Goal: Task Accomplishment & Management: Use online tool/utility

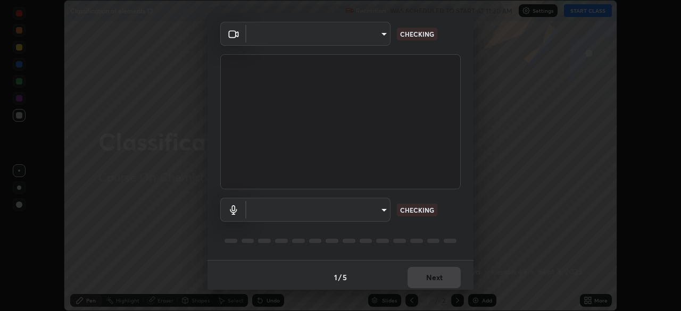
scroll to position [38, 0]
type input "e15fe1ebf70cde3bfcbeee335f8652014c7a9185cc29a01d69aea44f35fb34b8"
type input "communications"
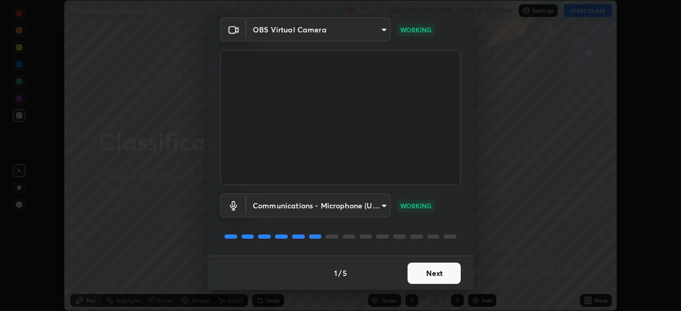
click at [429, 278] on button "Next" at bounding box center [434, 273] width 53 height 21
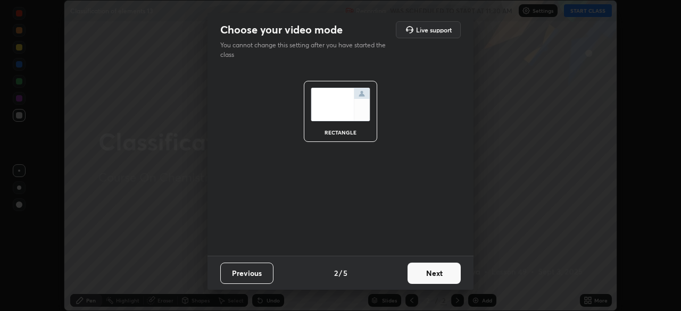
click at [431, 275] on button "Next" at bounding box center [434, 273] width 53 height 21
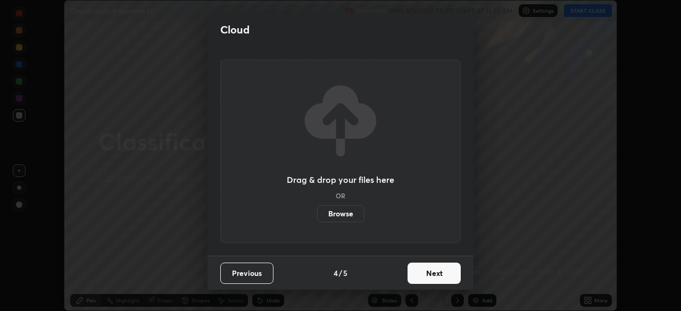
click at [430, 276] on button "Next" at bounding box center [434, 273] width 53 height 21
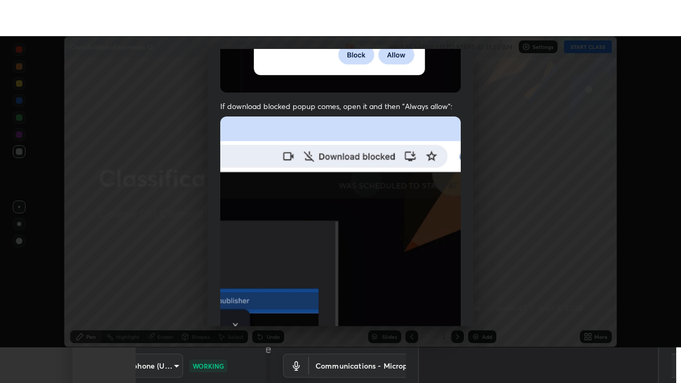
scroll to position [255, 0]
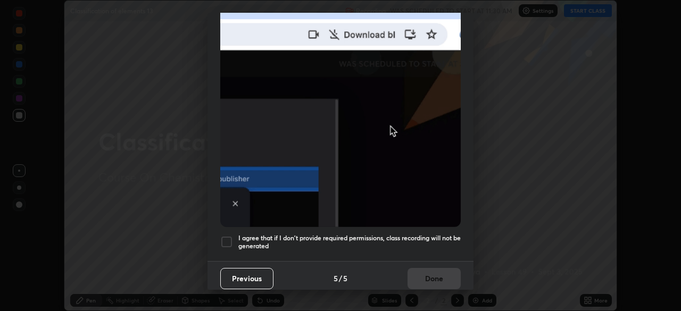
click at [226, 243] on div at bounding box center [226, 242] width 13 height 13
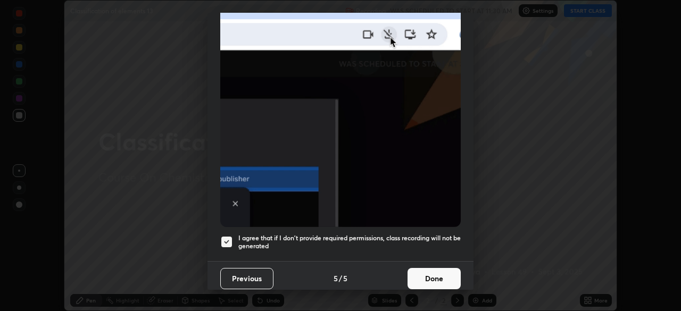
click at [427, 270] on button "Done" at bounding box center [434, 278] width 53 height 21
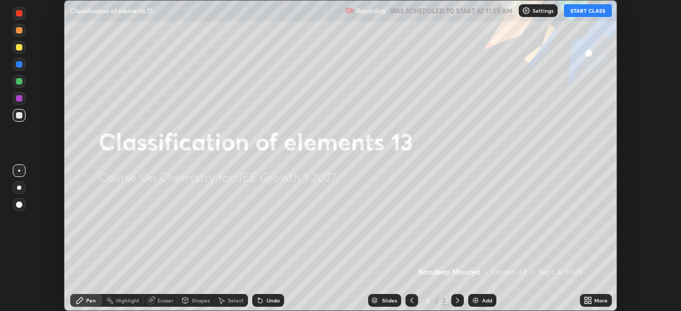
click at [601, 10] on button "START CLASS" at bounding box center [588, 10] width 48 height 13
click at [587, 299] on icon at bounding box center [586, 298] width 3 height 3
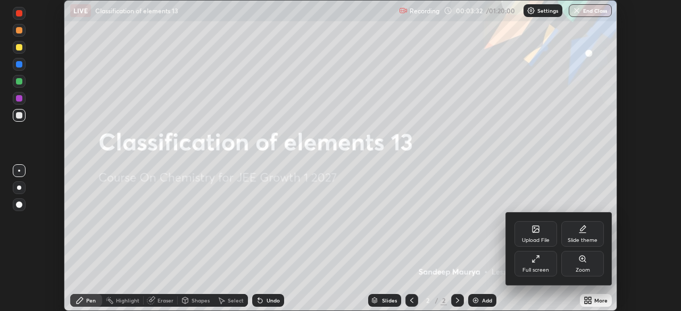
click at [534, 263] on div "Full screen" at bounding box center [536, 264] width 43 height 26
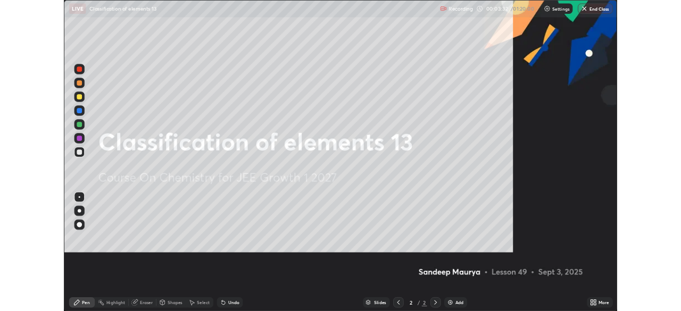
scroll to position [383, 681]
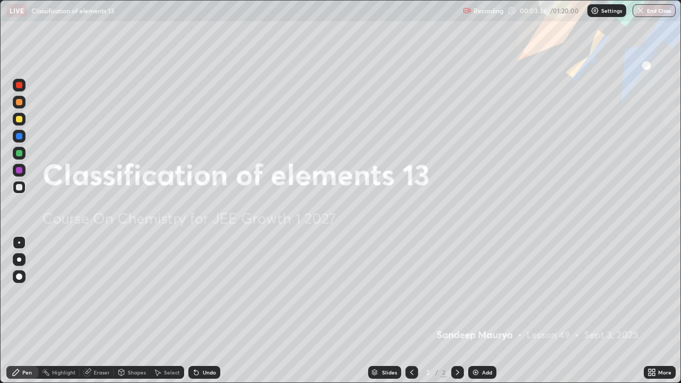
click at [20, 119] on div at bounding box center [19, 119] width 6 height 6
click at [474, 311] on img at bounding box center [475, 372] width 9 height 9
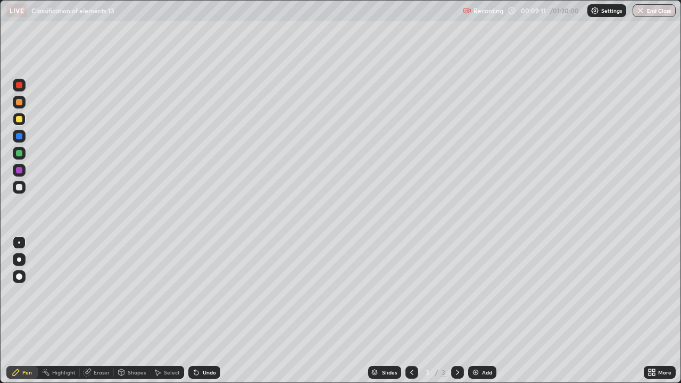
click at [483, 311] on div "Add" at bounding box center [482, 372] width 28 height 13
click at [200, 311] on div "Undo" at bounding box center [204, 372] width 32 height 13
click at [193, 311] on icon at bounding box center [196, 372] width 9 height 9
click at [194, 311] on icon at bounding box center [196, 373] width 4 height 4
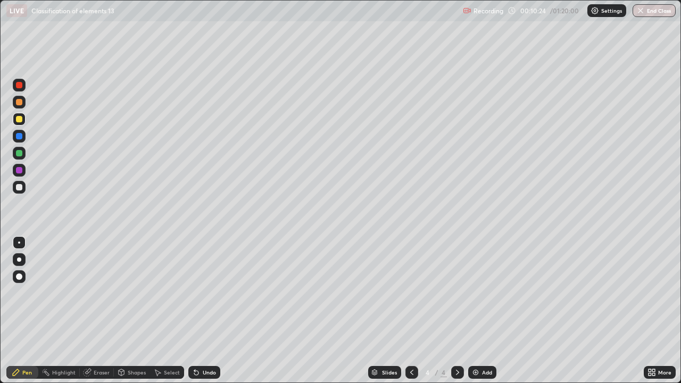
click at [196, 311] on icon at bounding box center [196, 373] width 4 height 4
click at [21, 159] on div at bounding box center [19, 153] width 13 height 13
click at [475, 311] on img at bounding box center [475, 372] width 9 height 9
click at [411, 311] on icon at bounding box center [411, 372] width 3 height 5
click at [451, 311] on div at bounding box center [457, 372] width 13 height 13
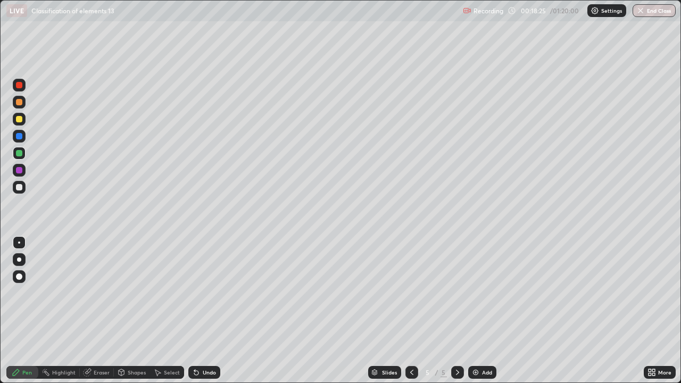
click at [411, 311] on icon at bounding box center [412, 372] width 9 height 9
click at [457, 311] on icon at bounding box center [457, 372] width 9 height 9
click at [21, 118] on div at bounding box center [19, 119] width 6 height 6
click at [207, 311] on div "Undo" at bounding box center [209, 372] width 13 height 5
click at [203, 311] on div "Undo" at bounding box center [204, 372] width 32 height 13
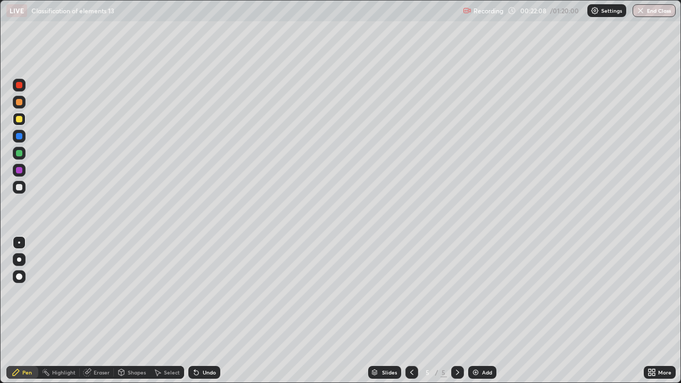
click at [202, 311] on div "Undo" at bounding box center [204, 372] width 32 height 13
click at [201, 311] on div "Undo" at bounding box center [204, 372] width 32 height 13
click at [406, 311] on div at bounding box center [411, 372] width 13 height 13
click at [453, 311] on icon at bounding box center [457, 372] width 9 height 9
click at [23, 186] on div at bounding box center [19, 187] width 13 height 13
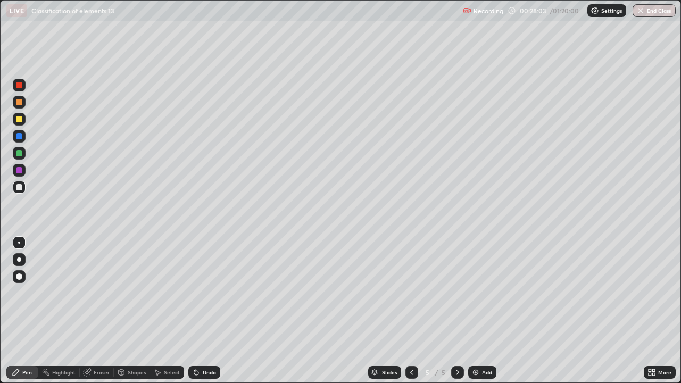
click at [471, 311] on img at bounding box center [475, 372] width 9 height 9
click at [416, 311] on div at bounding box center [411, 372] width 13 height 13
click at [474, 311] on img at bounding box center [475, 372] width 9 height 9
click at [475, 311] on img at bounding box center [475, 372] width 9 height 9
click at [21, 103] on div at bounding box center [19, 102] width 6 height 6
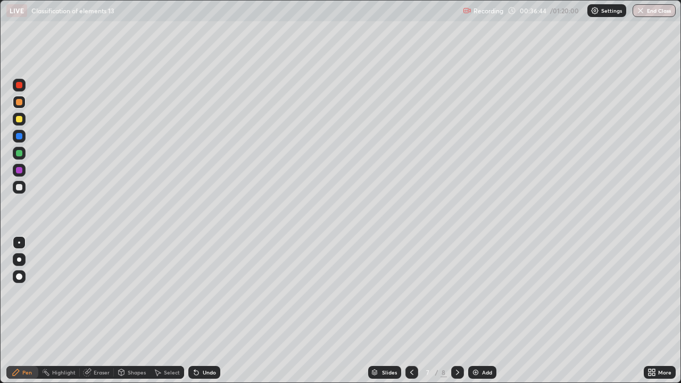
click at [203, 311] on div "Undo" at bounding box center [209, 372] width 13 height 5
click at [95, 311] on div "Eraser" at bounding box center [102, 372] width 16 height 5
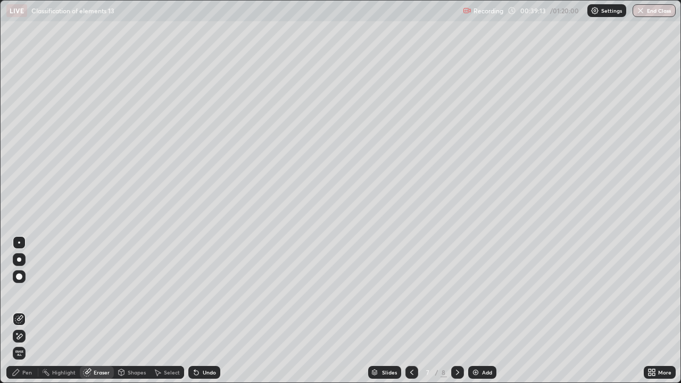
click at [60, 311] on div "Highlight" at bounding box center [63, 372] width 23 height 5
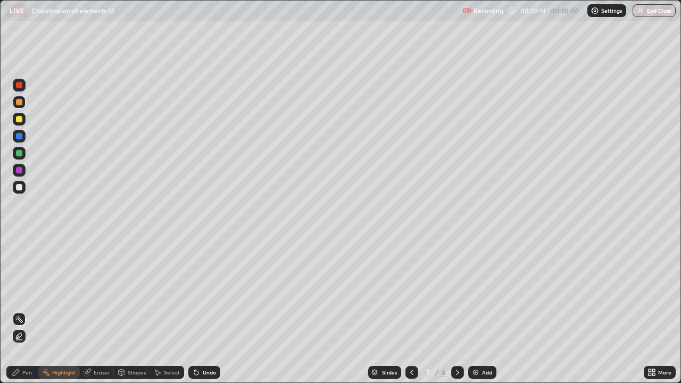
click at [29, 311] on div "Pen" at bounding box center [27, 372] width 10 height 5
click at [612, 311] on div "Slides 7 / 8 Add" at bounding box center [432, 372] width 424 height 21
click at [458, 311] on icon at bounding box center [457, 372] width 9 height 9
click at [477, 311] on img at bounding box center [475, 372] width 9 height 9
click at [194, 311] on icon at bounding box center [196, 372] width 9 height 9
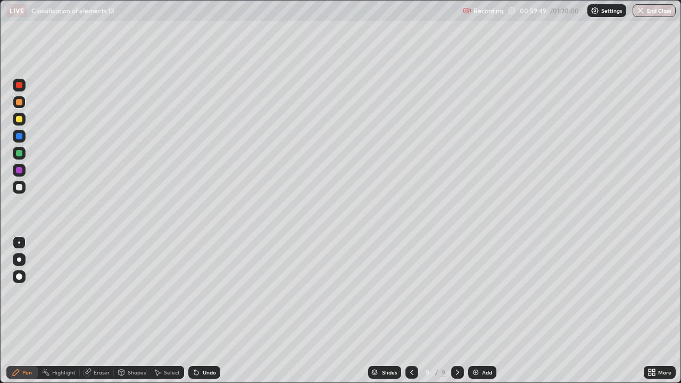
click at [20, 153] on div at bounding box center [19, 153] width 6 height 6
click at [475, 311] on img at bounding box center [475, 372] width 9 height 9
click at [197, 311] on icon at bounding box center [196, 372] width 9 height 9
click at [101, 311] on div "Eraser" at bounding box center [102, 372] width 16 height 5
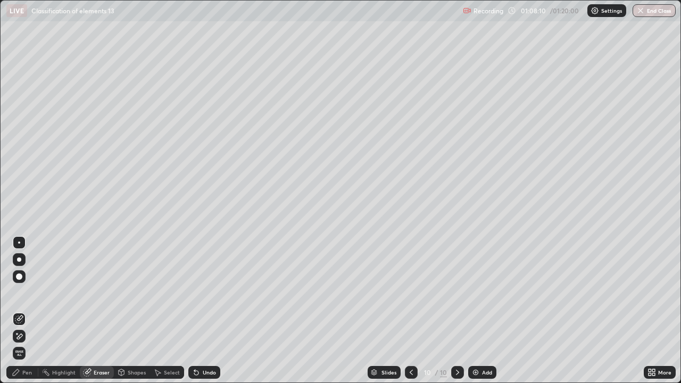
click at [24, 311] on div "Pen" at bounding box center [27, 372] width 10 height 5
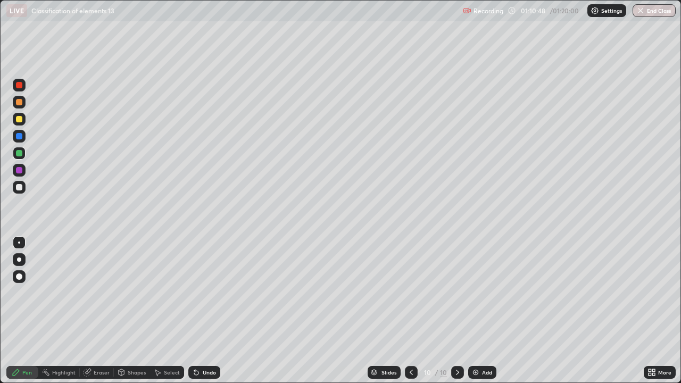
click at [646, 311] on div "More" at bounding box center [660, 372] width 32 height 13
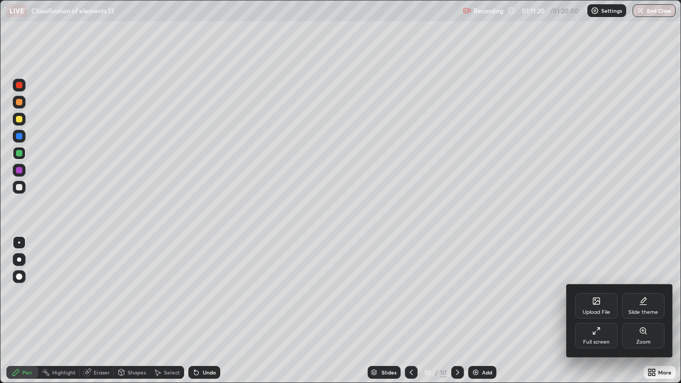
click at [645, 9] on div at bounding box center [340, 191] width 681 height 383
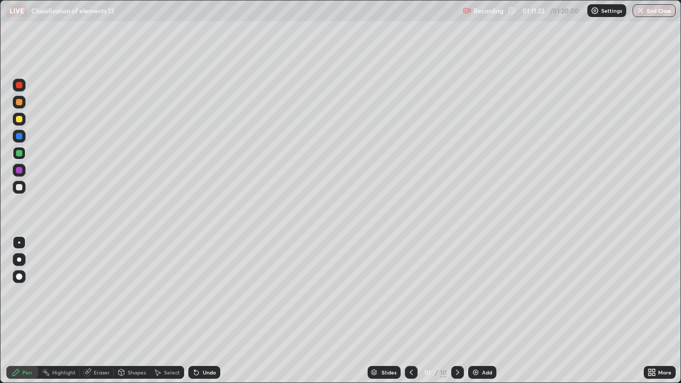
click at [646, 12] on button "End Class" at bounding box center [654, 10] width 43 height 13
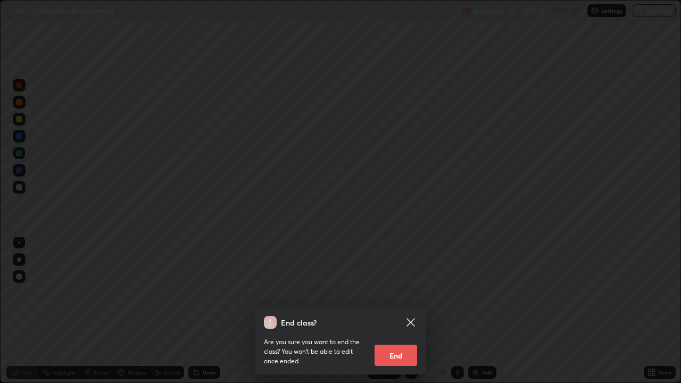
click at [401, 311] on button "End" at bounding box center [396, 355] width 43 height 21
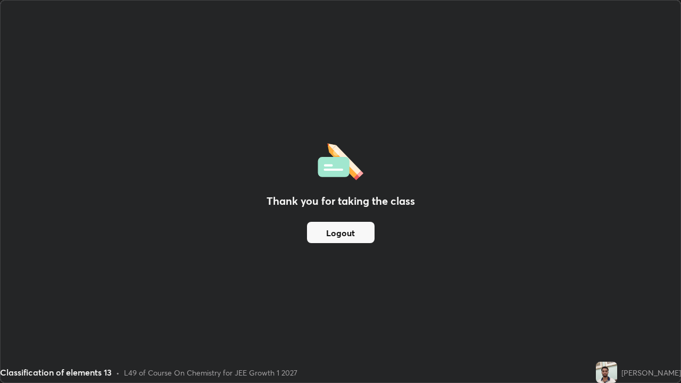
click at [563, 271] on div "Thank you for taking the class Logout" at bounding box center [341, 192] width 680 height 382
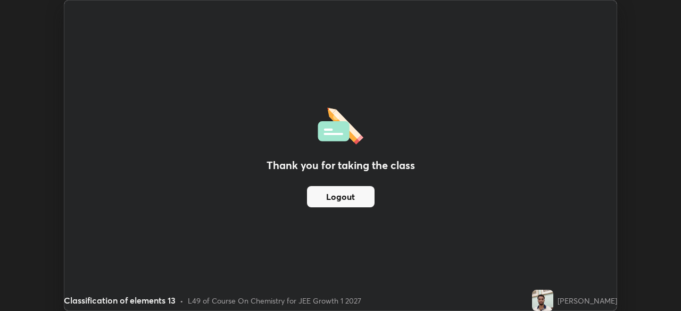
scroll to position [52899, 52529]
